Goal: Information Seeking & Learning: Learn about a topic

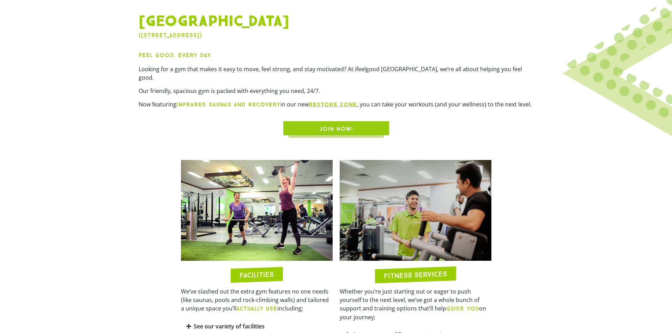
click at [434, 88] on div "Feel Good. Every Day. Looking for a gym that makes it easy to move, feel strong…" at bounding box center [336, 82] width 395 height 63
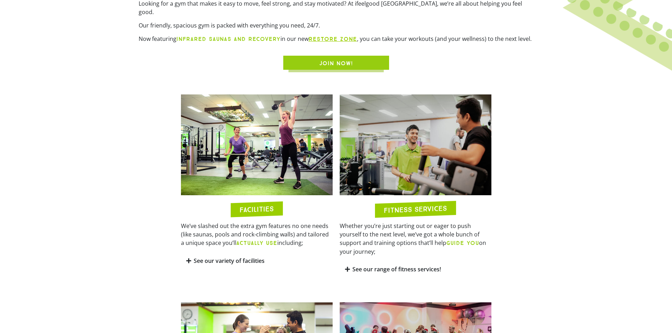
scroll to position [388, 0]
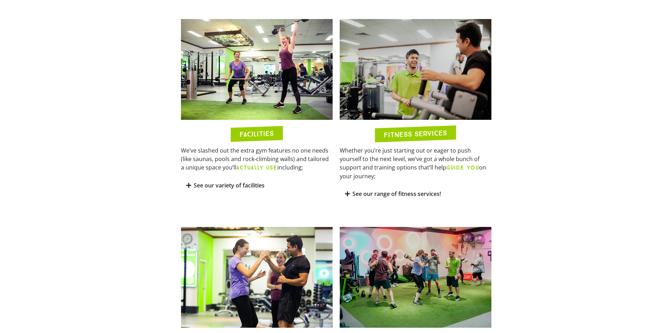
click at [248, 182] on link "See our variety of facilities" at bounding box center [229, 186] width 71 height 8
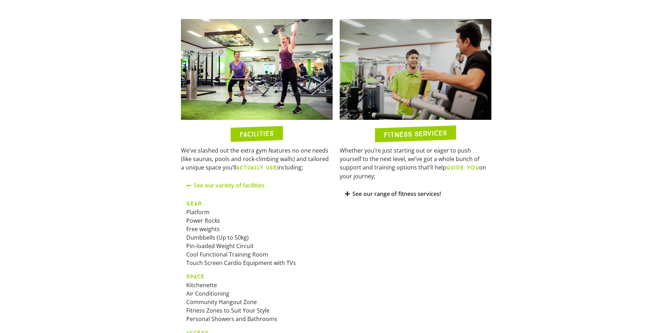
click at [101, 164] on section "FACILITIES We’ve slashed out the extra gym features no one needs (like saunas, …" at bounding box center [336, 226] width 672 height 421
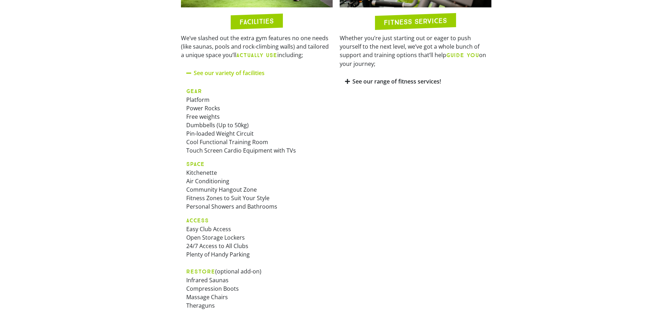
scroll to position [494, 0]
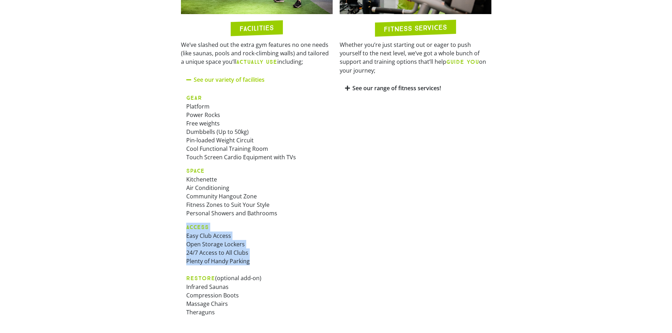
drag, startPoint x: 256, startPoint y: 253, endPoint x: 264, endPoint y: 222, distance: 31.2
click at [264, 223] on p "ACCESS Easy Club Access Open Storage Lockers 24/7 Access to All Clubs Plenty of…" at bounding box center [256, 270] width 141 height 94
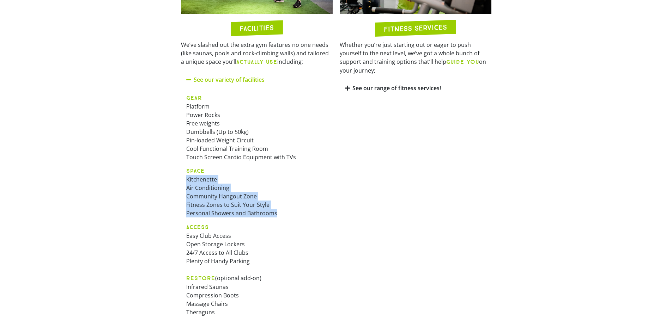
drag, startPoint x: 287, startPoint y: 208, endPoint x: 180, endPoint y: 172, distance: 113.0
click at [180, 172] on div "FACILITIES We’ve slashed out the extra gym features no one needs (like saunas, …" at bounding box center [256, 120] width 159 height 421
click at [250, 174] on p "SPACE Kitchenette Air Conditioning Community Hangout Zone Fitness Zones to Suit…" at bounding box center [256, 191] width 141 height 51
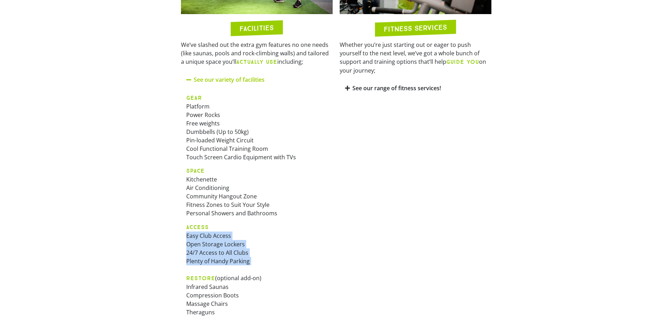
drag, startPoint x: 266, startPoint y: 258, endPoint x: 181, endPoint y: 230, distance: 88.9
click at [181, 230] on div "GEAR Platform Power Rocks Free weights Dumbbells (Up to 50kg) Pin-loaded Weight…" at bounding box center [257, 207] width 152 height 239
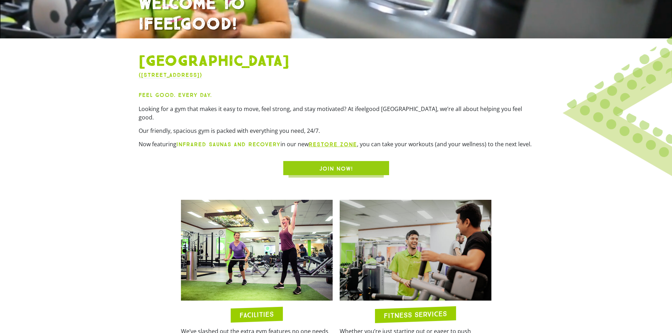
scroll to position [0, 0]
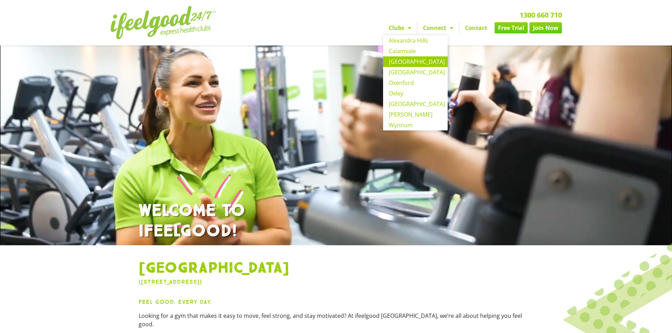
click at [395, 29] on link "Clubs" at bounding box center [400, 27] width 34 height 11
click at [419, 49] on link "Calamvale" at bounding box center [415, 51] width 65 height 11
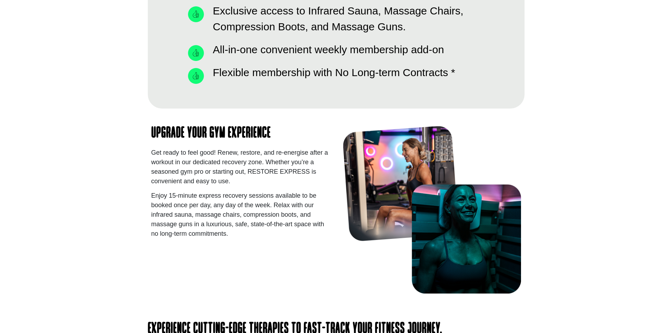
scroll to position [847, 0]
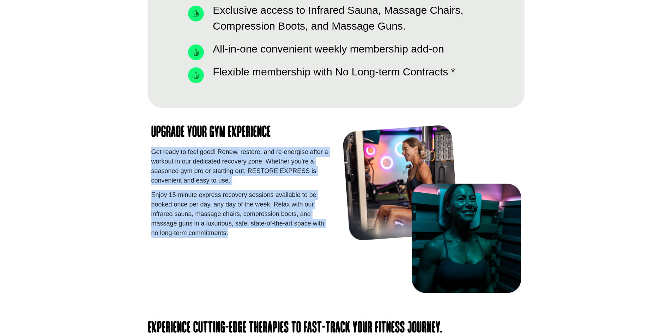
drag, startPoint x: 278, startPoint y: 142, endPoint x: 298, endPoint y: 232, distance: 92.0
click at [298, 232] on div "Upgrade Your Gym Experience Get ready to feel good! Renew, restore, and re-ener…" at bounding box center [240, 209] width 185 height 175
click at [299, 231] on p "Enjoy 15-minute express recovery sessions available to be booked once per day, …" at bounding box center [240, 214] width 178 height 48
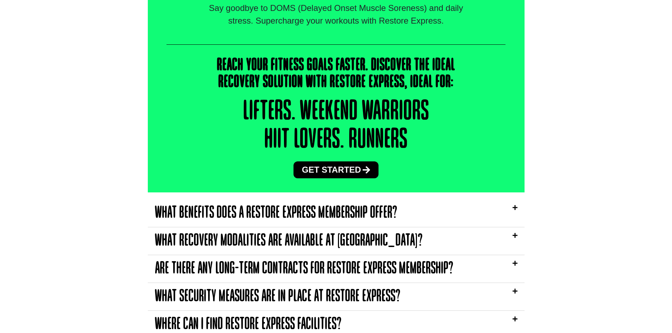
scroll to position [1587, 0]
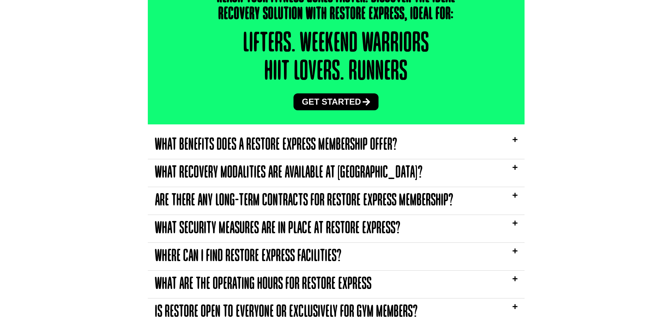
click at [298, 221] on div "What security measures are in place at Restore express?" at bounding box center [336, 229] width 377 height 28
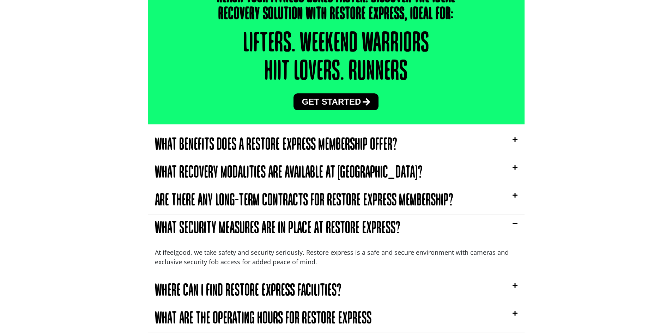
click at [298, 221] on div "What security measures are in place at Restore express?" at bounding box center [336, 229] width 377 height 28
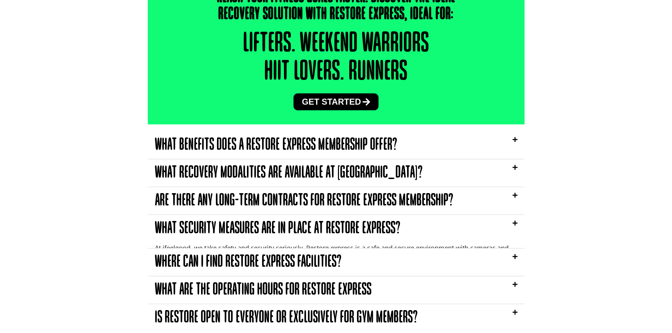
click at [298, 221] on div "What security measures are in place at Restore express?" at bounding box center [336, 229] width 377 height 28
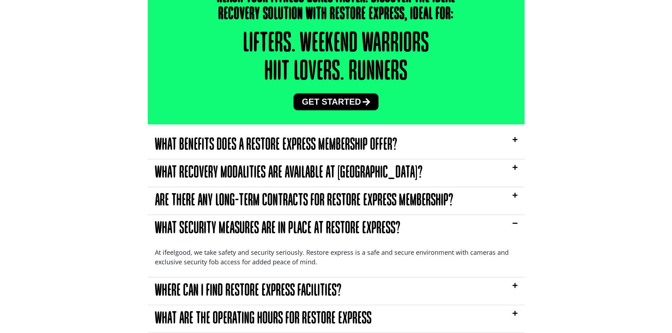
click at [298, 221] on div "What security measures are in place at Restore express?" at bounding box center [336, 229] width 377 height 28
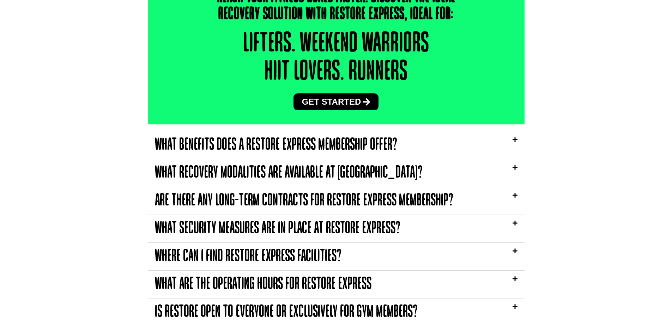
scroll to position [1623, 0]
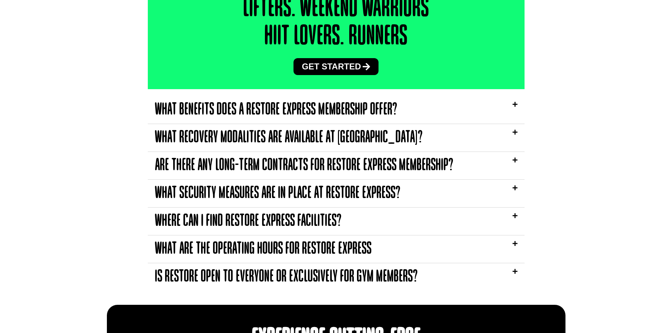
click at [299, 218] on link "Where can I find Restore Express facilities?" at bounding box center [248, 222] width 187 height 16
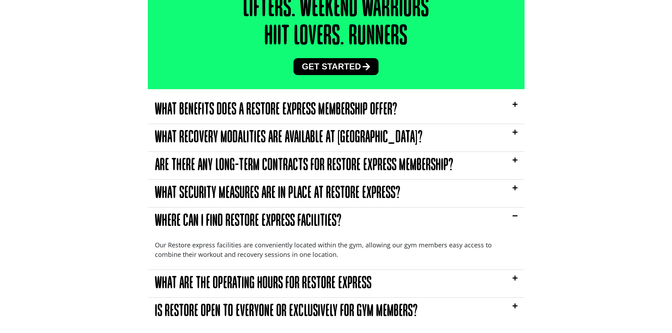
click at [300, 218] on link "Where can I find Restore Express facilities?" at bounding box center [248, 222] width 187 height 16
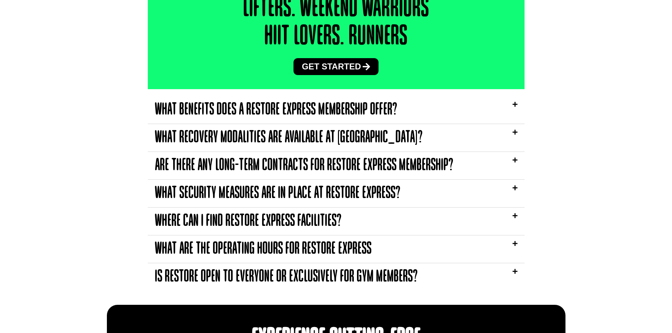
click at [316, 276] on link "Is Restore open to everyone or exclusively for gym members?" at bounding box center [286, 278] width 263 height 16
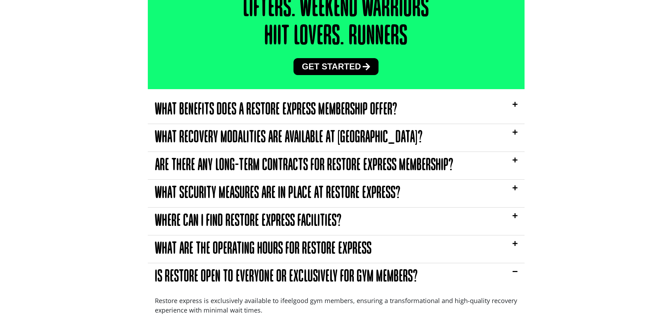
click at [435, 283] on div "Is Restore open to everyone or exclusively for gym members?" at bounding box center [336, 278] width 377 height 28
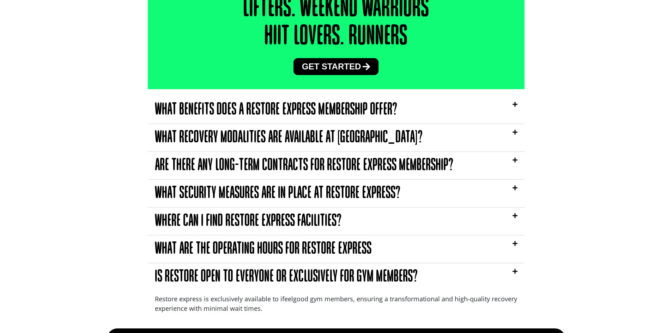
click at [435, 283] on div "Is Restore open to everyone or exclusively for gym members?" at bounding box center [336, 278] width 377 height 28
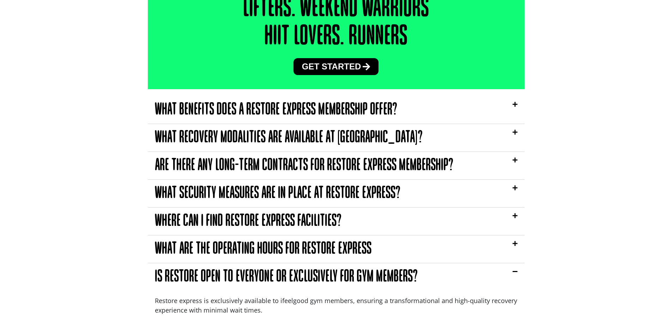
click at [426, 280] on div "Is Restore open to everyone or exclusively for gym members?" at bounding box center [336, 278] width 377 height 28
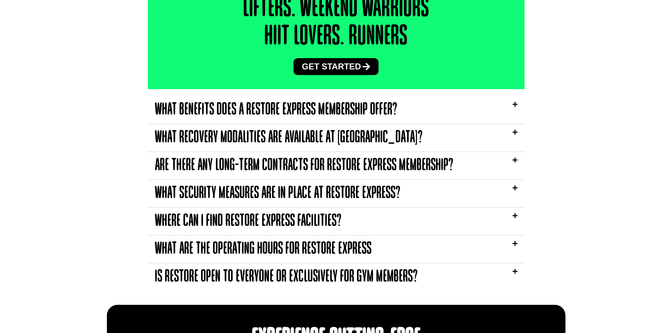
click at [377, 291] on div "What benefits does a Restore Express membership offer? Restore express provides…" at bounding box center [336, 197] width 377 height 216
click at [381, 283] on link "Is Restore open to everyone or exclusively for gym members?" at bounding box center [286, 278] width 263 height 16
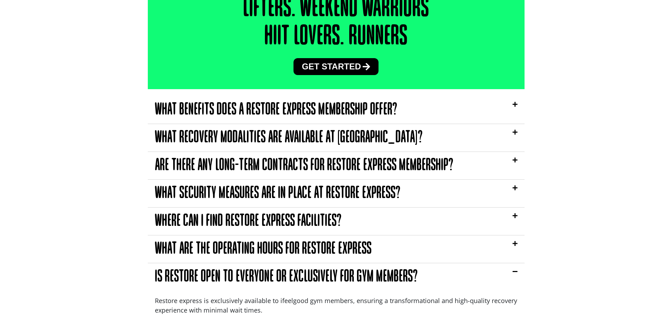
click at [364, 278] on link "Is Restore open to everyone or exclusively for gym members?" at bounding box center [286, 278] width 263 height 16
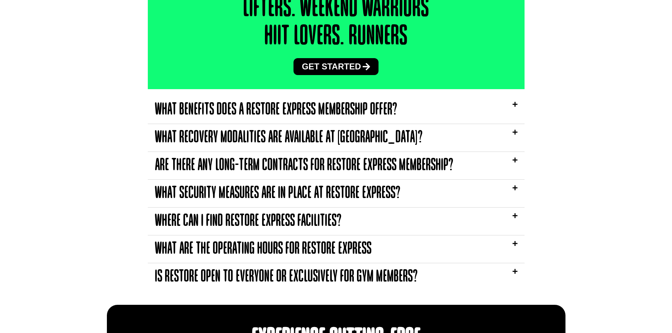
click at [355, 253] on link "What are the operating hours for Restore Express" at bounding box center [263, 250] width 217 height 16
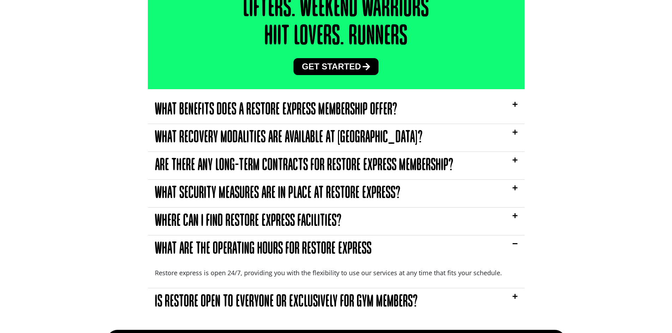
click at [355, 253] on link "What are the operating hours for Restore Express" at bounding box center [263, 250] width 217 height 16
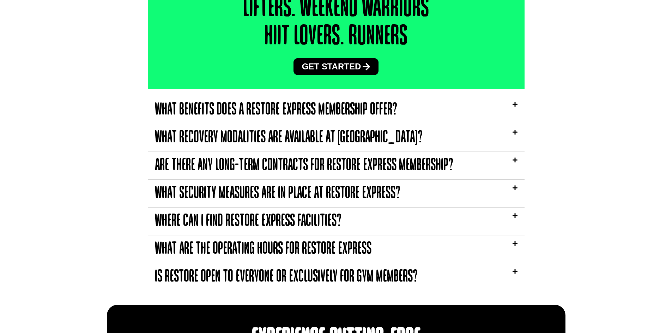
click at [343, 142] on link "What recovery modalities are available at Restore?" at bounding box center [289, 138] width 268 height 16
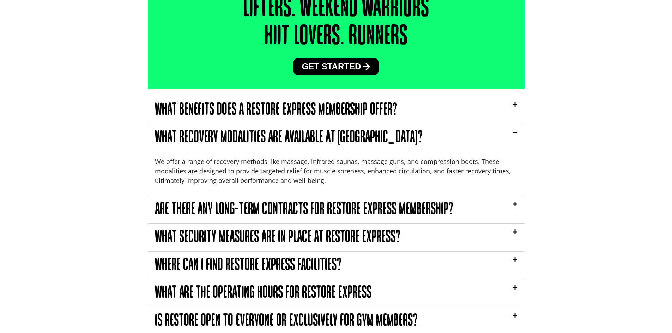
click at [358, 132] on link "What recovery modalities are available at Restore?" at bounding box center [289, 138] width 268 height 16
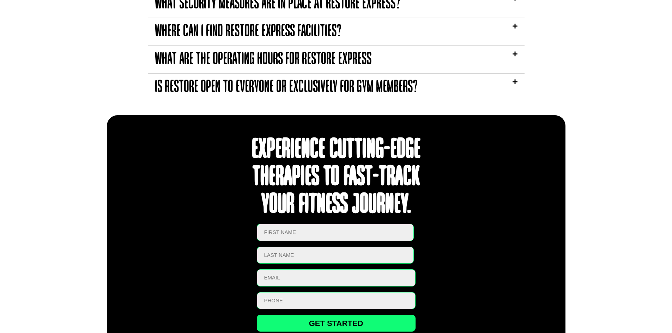
scroll to position [1693, 0]
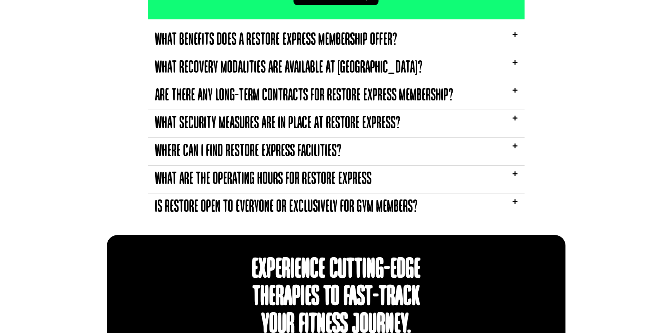
click at [400, 72] on div "What recovery modalities are available at Restore?" at bounding box center [336, 68] width 377 height 28
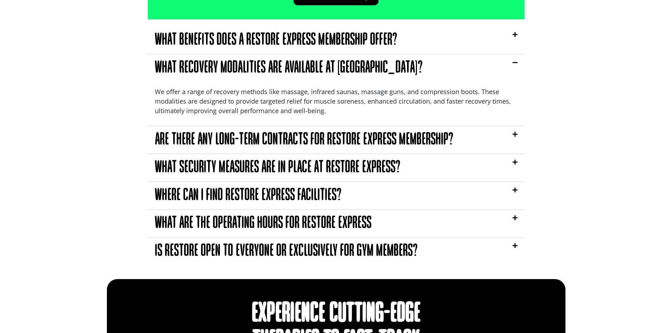
click at [405, 49] on div "What benefits does a Restore Express membership offer?" at bounding box center [336, 40] width 377 height 28
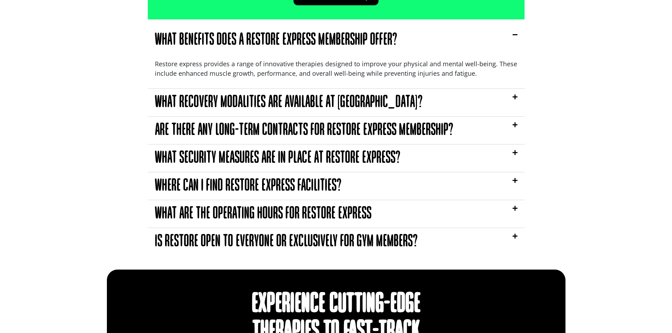
click at [412, 186] on div "Where can I find Restore Express facilities?" at bounding box center [336, 186] width 377 height 28
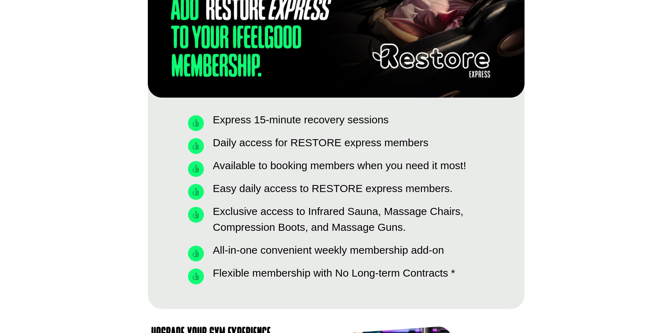
scroll to position [634, 0]
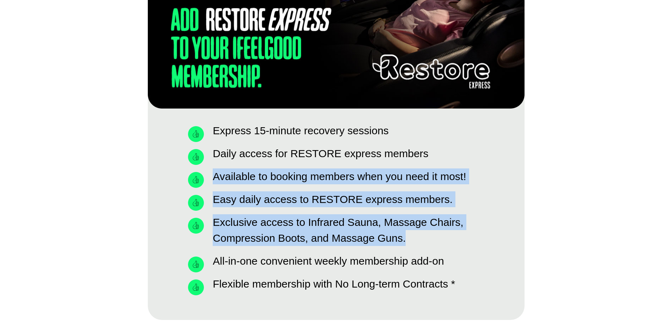
drag, startPoint x: 210, startPoint y: 173, endPoint x: 450, endPoint y: 247, distance: 251.1
click at [450, 247] on ul "Express 15-minute recovery sessions Daily access for RESTORE express members Av…" at bounding box center [336, 207] width 296 height 169
click at [450, 247] on li "Exclusive access to Infrared Sauna, Massage Chairs, Compression Boots, and Mass…" at bounding box center [336, 231] width 296 height 35
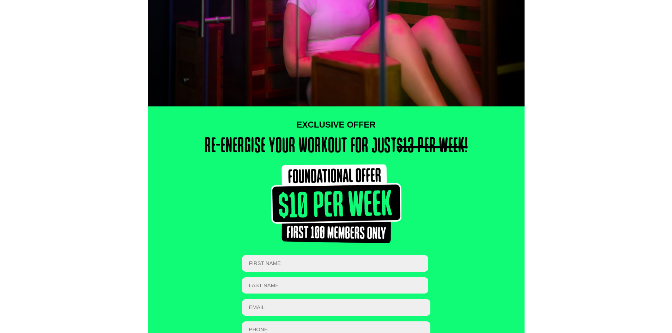
scroll to position [0, 0]
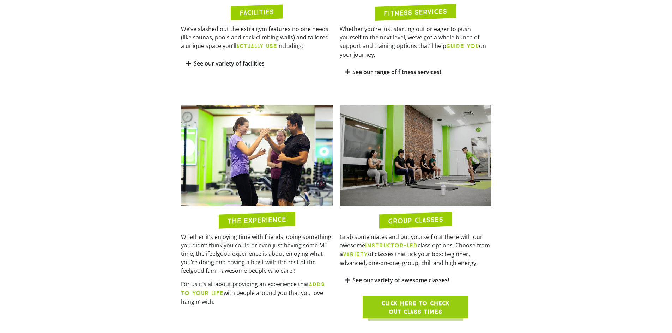
scroll to position [494, 0]
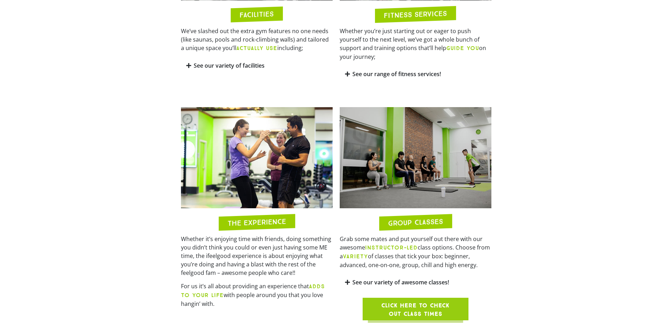
click at [247, 71] on div "See our variety of facilities" at bounding box center [257, 65] width 152 height 17
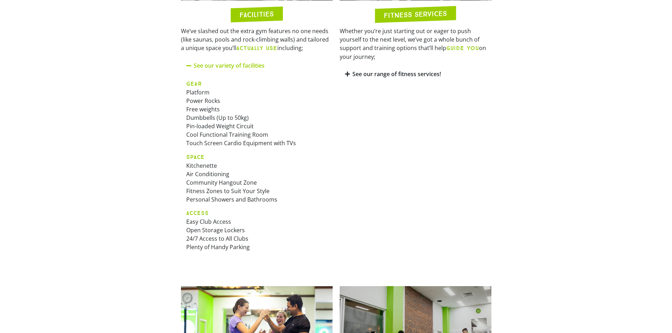
click at [130, 109] on section "FACILITIES We’ve slashed out the extra gym features no one needs (like saunas, …" at bounding box center [336, 81] width 672 height 370
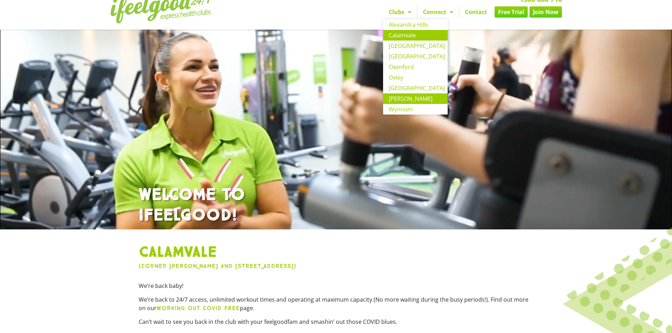
scroll to position [0, 0]
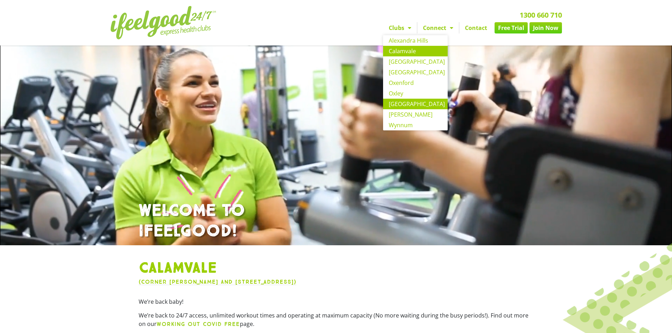
click at [420, 100] on link "Park Ridge" at bounding box center [415, 104] width 65 height 11
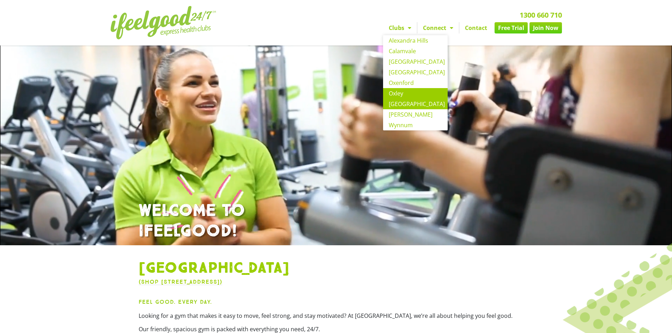
click at [402, 90] on link "Oxley" at bounding box center [415, 93] width 65 height 11
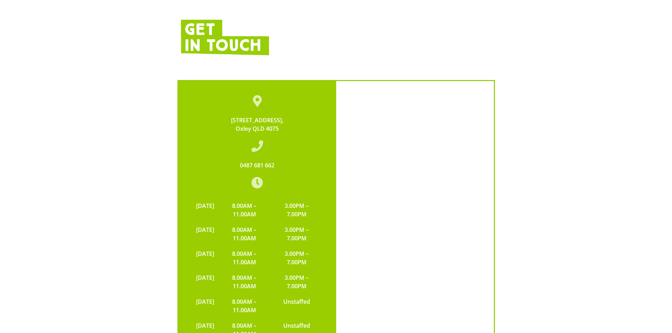
scroll to position [1340, 0]
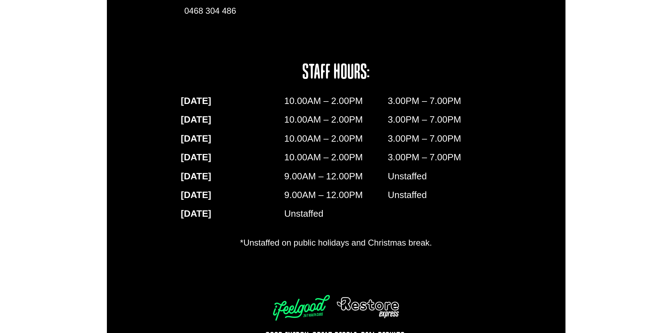
scroll to position [850, 0]
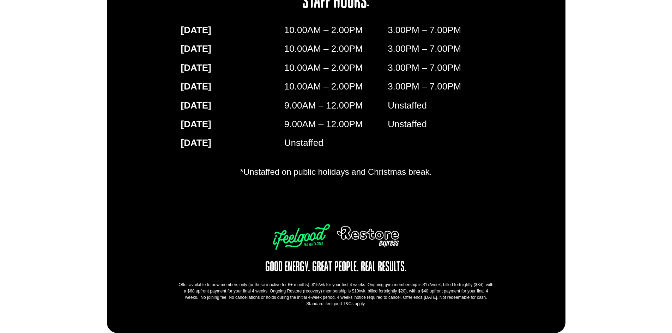
drag, startPoint x: 269, startPoint y: 292, endPoint x: 383, endPoint y: 302, distance: 114.0
click at [383, 302] on p "Offer available to new members only (or those inactive for 6+ months). $15/wk f…" at bounding box center [335, 294] width 317 height 25
